Goal: Transaction & Acquisition: Purchase product/service

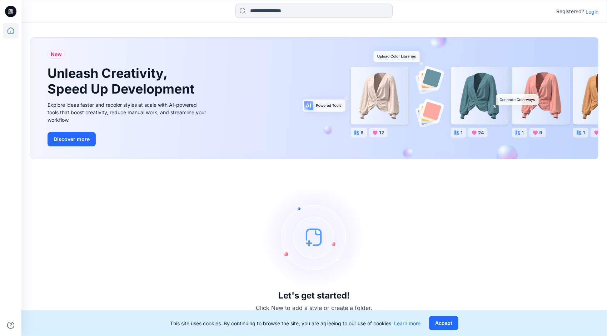
click at [593, 13] on p "Login" at bounding box center [592, 12] width 13 height 8
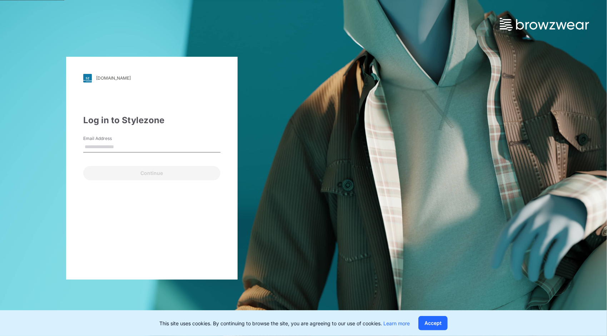
click at [125, 144] on input "Email Address" at bounding box center [151, 147] width 137 height 11
type input "**********"
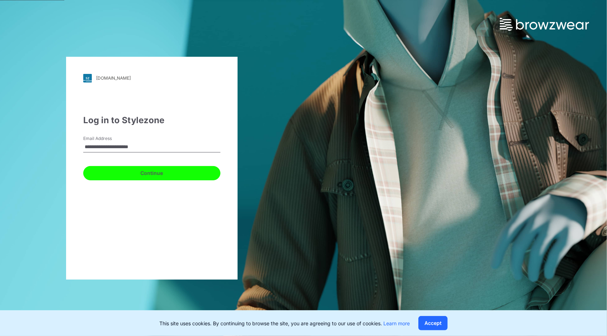
click at [127, 170] on button "Continue" at bounding box center [151, 173] width 137 height 14
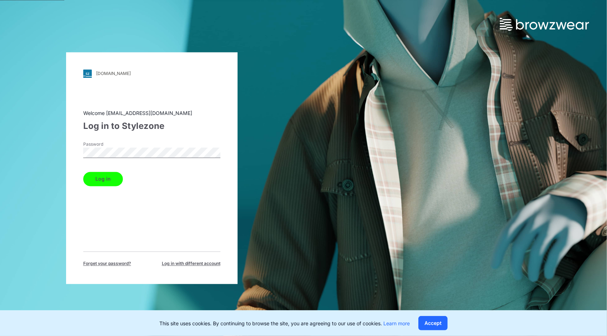
click at [108, 175] on button "Log in" at bounding box center [103, 179] width 40 height 14
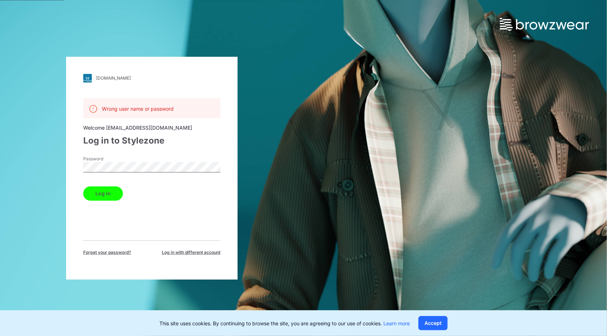
click at [109, 194] on button "Log in" at bounding box center [103, 194] width 40 height 14
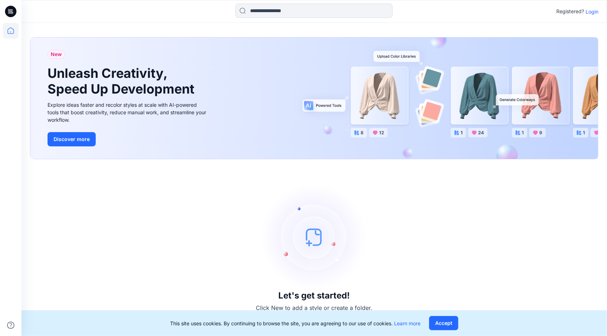
click at [588, 10] on p "Login" at bounding box center [592, 12] width 13 height 8
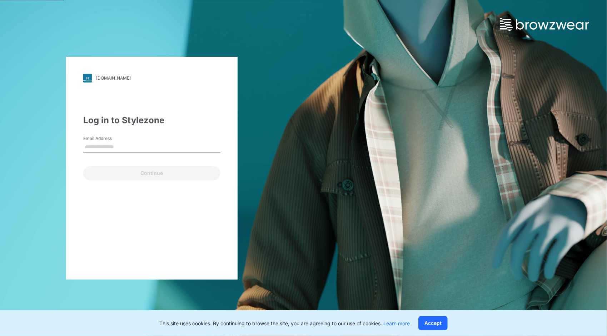
click at [131, 148] on input "Email Address" at bounding box center [151, 147] width 137 height 11
type input "**********"
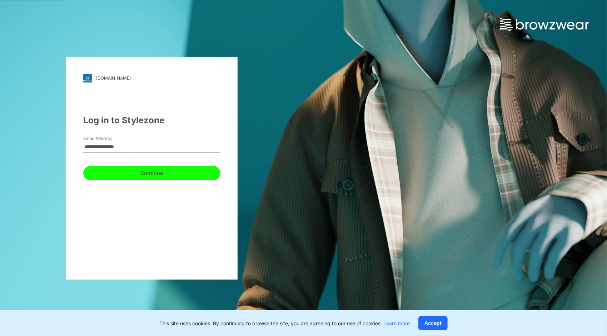
click at [128, 174] on button "Continue" at bounding box center [151, 173] width 137 height 14
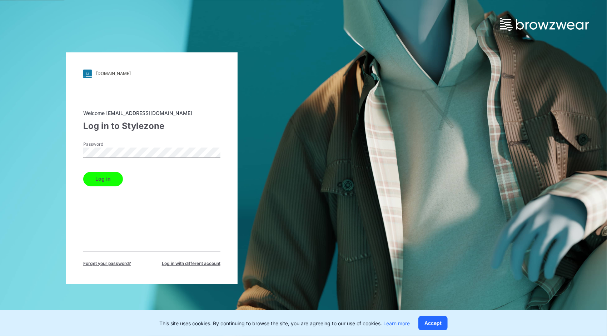
click at [108, 179] on button "Log in" at bounding box center [103, 179] width 40 height 14
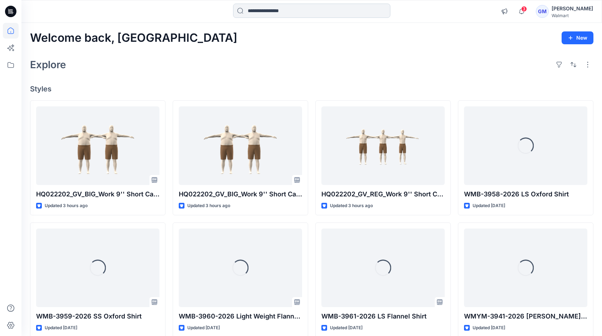
click at [330, 9] on input at bounding box center [311, 11] width 157 height 14
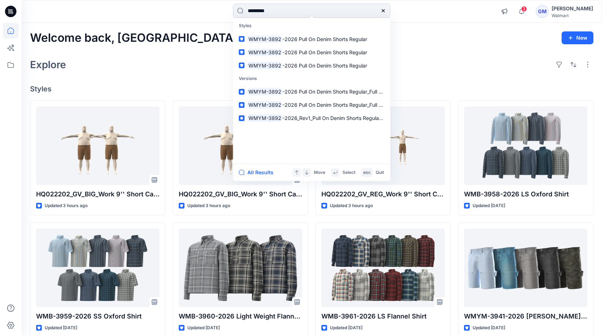
type input "*********"
click at [256, 169] on button "All Results" at bounding box center [258, 172] width 39 height 9
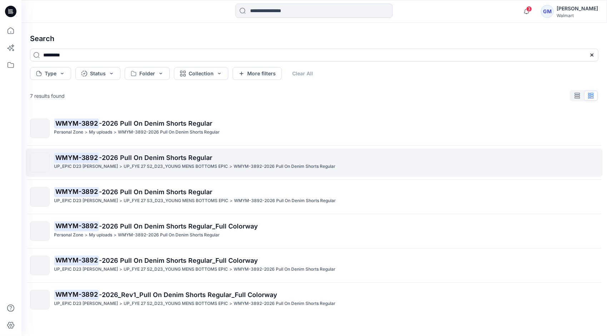
click at [144, 163] on p "UP_FYE 27 S2_D23_YOUNG MENS BOTTOMS EPIC" at bounding box center [176, 167] width 104 height 8
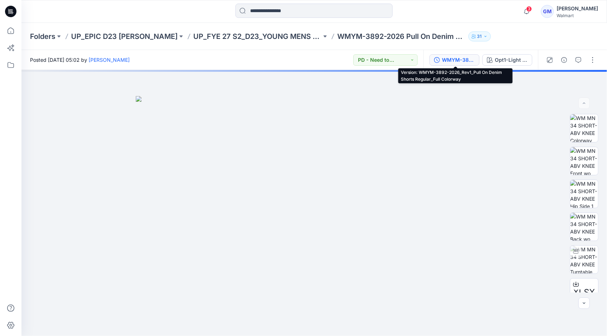
click at [455, 60] on div "WMYM-3892-2026_Rev1_Pull On Denim Shorts Regular_Full Colorway" at bounding box center [458, 60] width 33 height 8
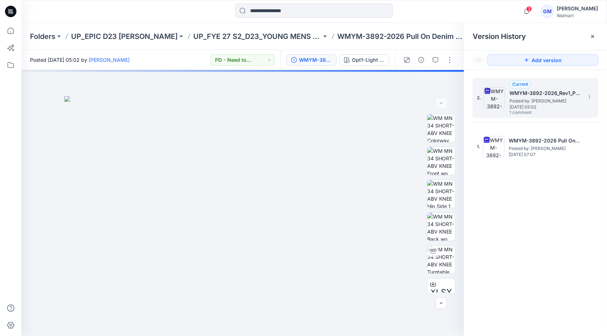
click at [533, 102] on span "Posted by: Gayan Mahawithanalage" at bounding box center [545, 101] width 71 height 7
click at [436, 63] on button "button" at bounding box center [435, 59] width 11 height 11
